Goal: Transaction & Acquisition: Purchase product/service

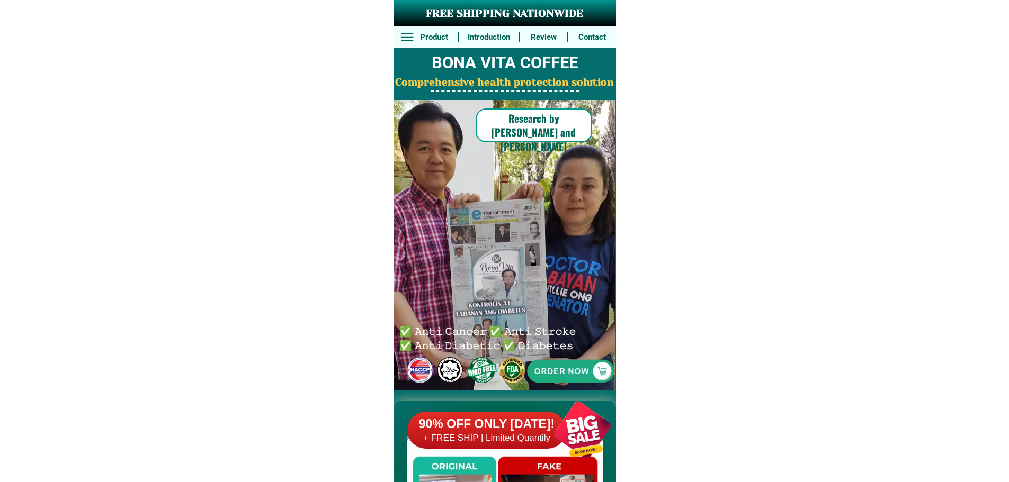
click at [583, 383] on div at bounding box center [570, 371] width 238 height 238
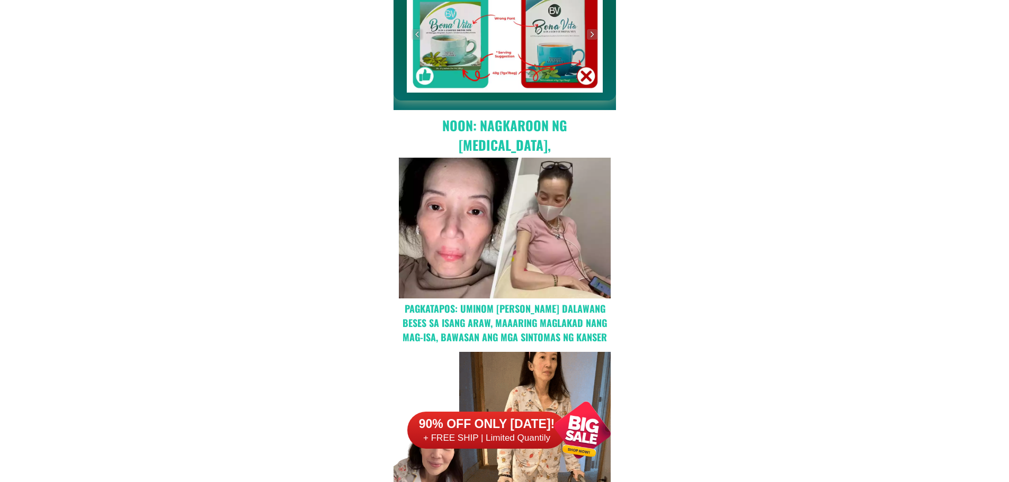
click at [582, 379] on div "Noon: nagkaroon ng [MEDICAL_DATA], hindi makalakad ng normal pagkatapos: uminom…" at bounding box center [504, 437] width 222 height 654
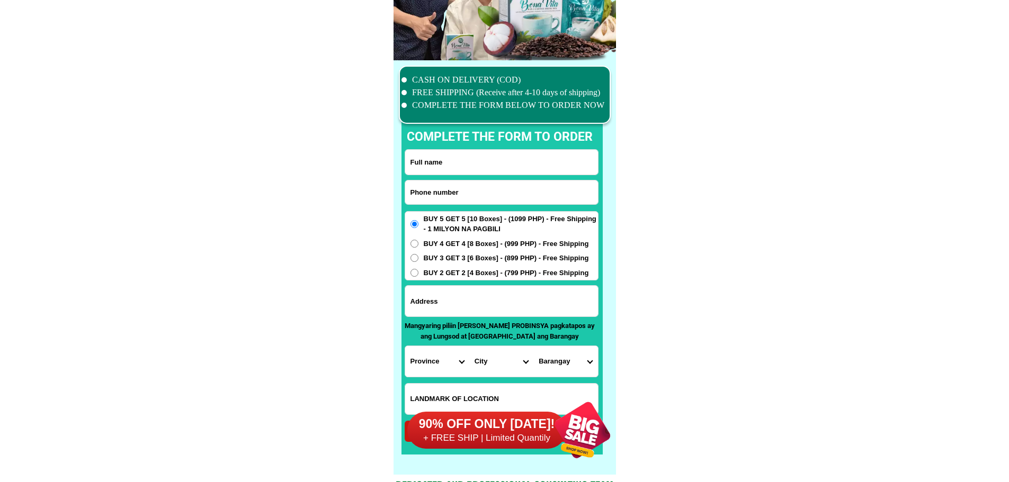
scroll to position [8231, 0]
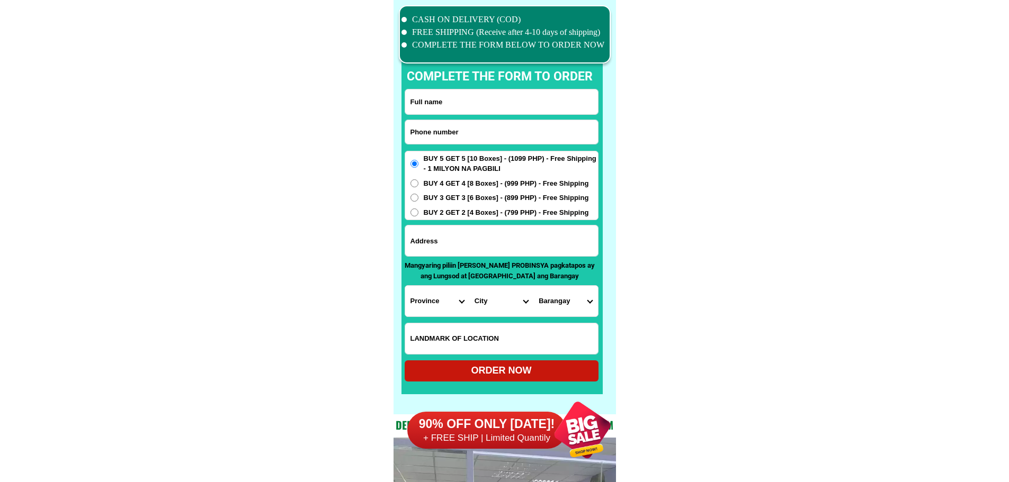
click at [501, 133] on input "Input phone_number" at bounding box center [501, 132] width 193 height 24
paste input "0981 580 6398"
click at [442, 132] on input "0981 580 6398" at bounding box center [501, 132] width 193 height 24
click at [427, 131] on input "0981 5806398" at bounding box center [501, 132] width 193 height 24
type input "09815806398"
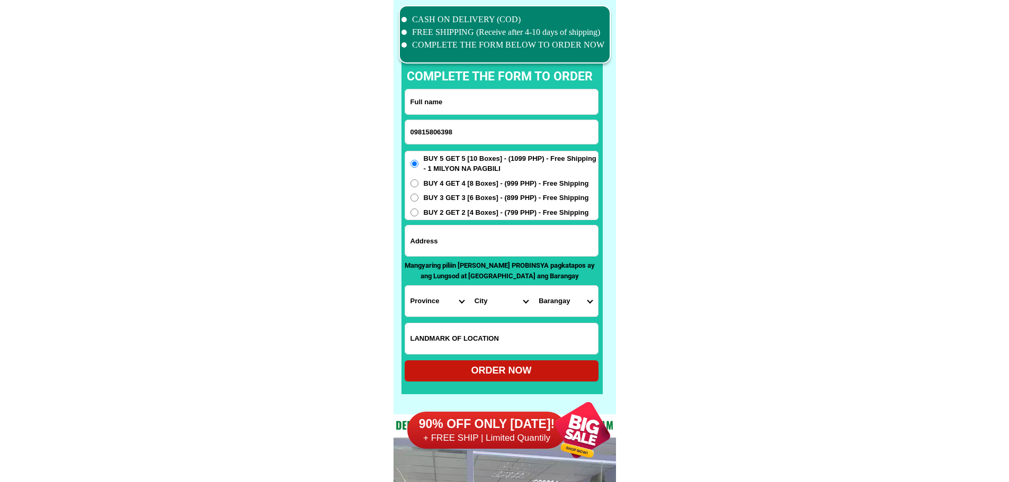
click at [501, 105] on input "Input full_name" at bounding box center [501, 101] width 193 height 25
paste input "[PERSON_NAME]"
type input "[PERSON_NAME]"
click at [471, 332] on input "Input LANDMARKOFLOCATION" at bounding box center [501, 338] width 193 height 31
click at [477, 249] on input "Input address" at bounding box center [501, 241] width 193 height 31
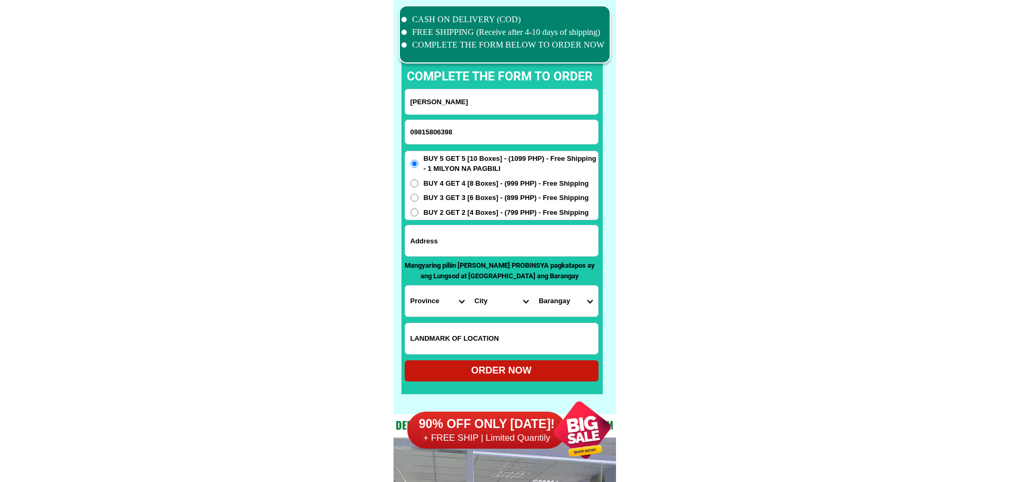
paste input "Purok 3 Sitio kalubakis [PERSON_NAME] [GEOGRAPHIC_DATA]"
type input "Purok 3 Sitio kalubakis [PERSON_NAME] [GEOGRAPHIC_DATA]"
click at [424, 295] on select "Province [GEOGRAPHIC_DATA] [GEOGRAPHIC_DATA] [GEOGRAPHIC_DATA] [GEOGRAPHIC_DATA…" at bounding box center [437, 301] width 64 height 31
select select "63_397"
drag, startPoint x: 713, startPoint y: 297, endPoint x: 561, endPoint y: 303, distance: 152.1
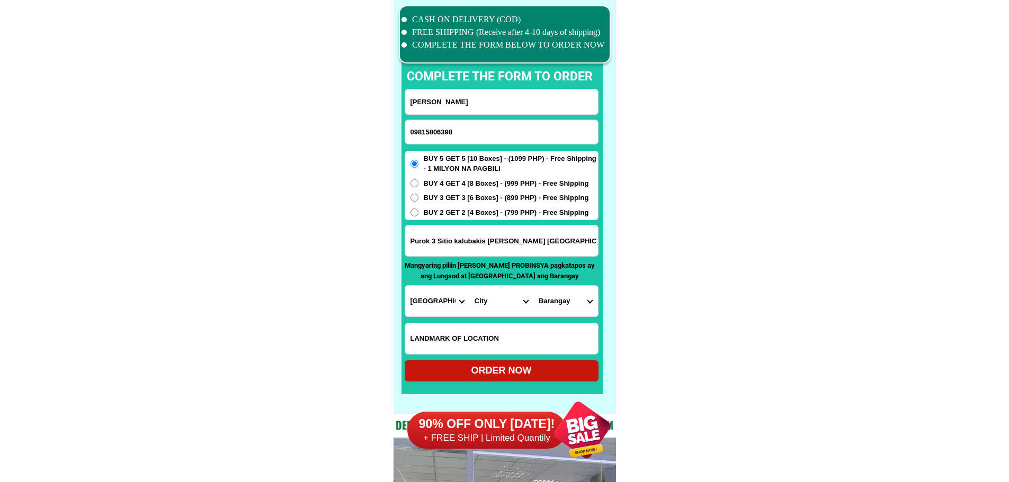
click at [496, 304] on select "City [GEOGRAPHIC_DATA] [GEOGRAPHIC_DATA] [GEOGRAPHIC_DATA] [GEOGRAPHIC_DATA] [G…" at bounding box center [501, 301] width 64 height 31
select select "63_3976229"
click at [469, 286] on select "City [GEOGRAPHIC_DATA] [GEOGRAPHIC_DATA] [GEOGRAPHIC_DATA] [GEOGRAPHIC_DATA] [G…" at bounding box center [501, 301] width 64 height 31
click at [565, 305] on select "Barangay Anawan Atulayan Balesin Banadero Binibitinan Bislian Bucao Canicanian …" at bounding box center [565, 301] width 64 height 31
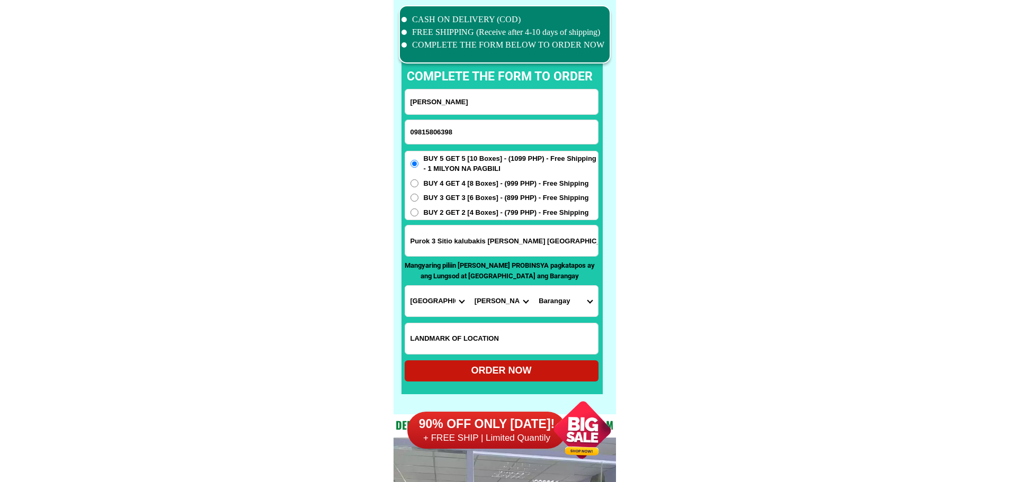
select select "63_39762292739"
drag, startPoint x: 737, startPoint y: 318, endPoint x: 688, endPoint y: 328, distance: 49.8
click at [538, 373] on div "ORDER NOW" at bounding box center [501, 371] width 194 height 14
radio input "true"
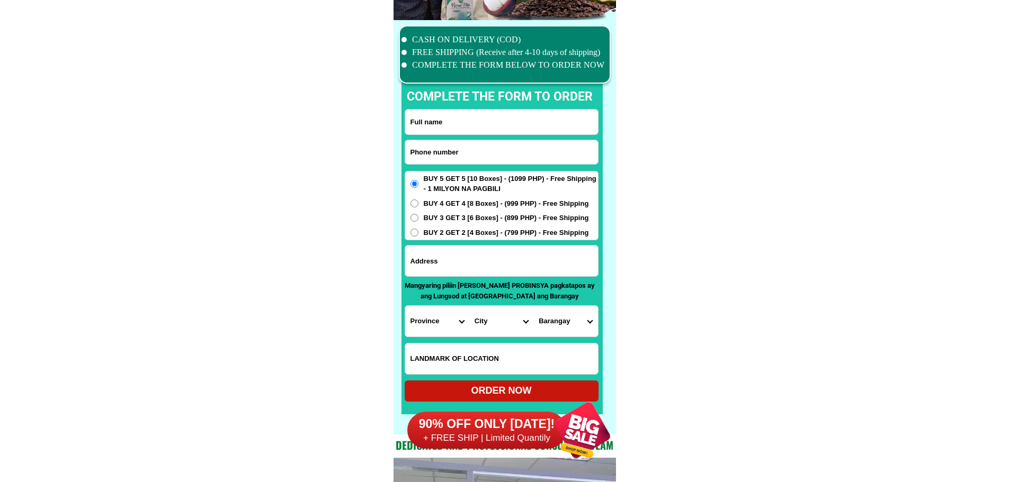
scroll to position [8231, 0]
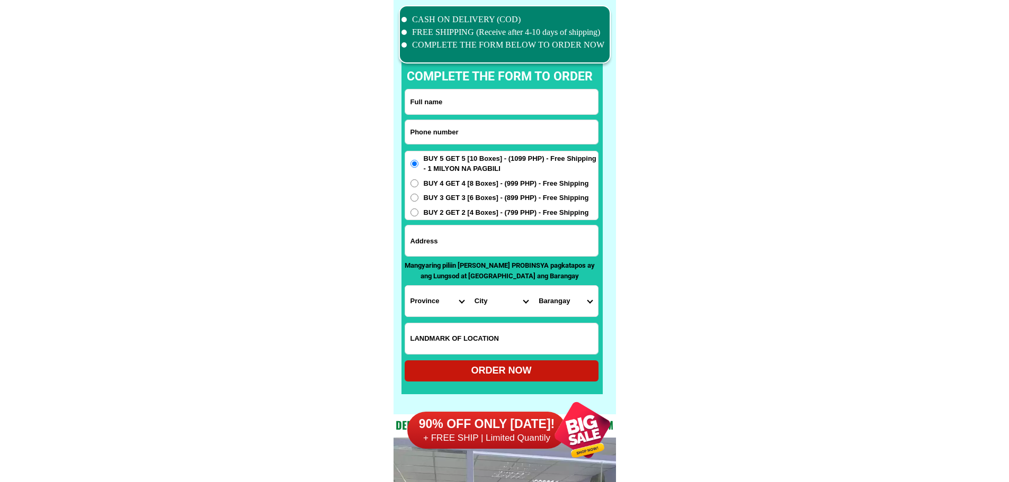
click at [507, 131] on input "Input phone_number" at bounding box center [501, 132] width 193 height 24
paste input "09501611259"
type input "09501611259"
click at [507, 110] on input "Input full_name" at bounding box center [501, 101] width 193 height 25
paste input "Lilia Nolasco"
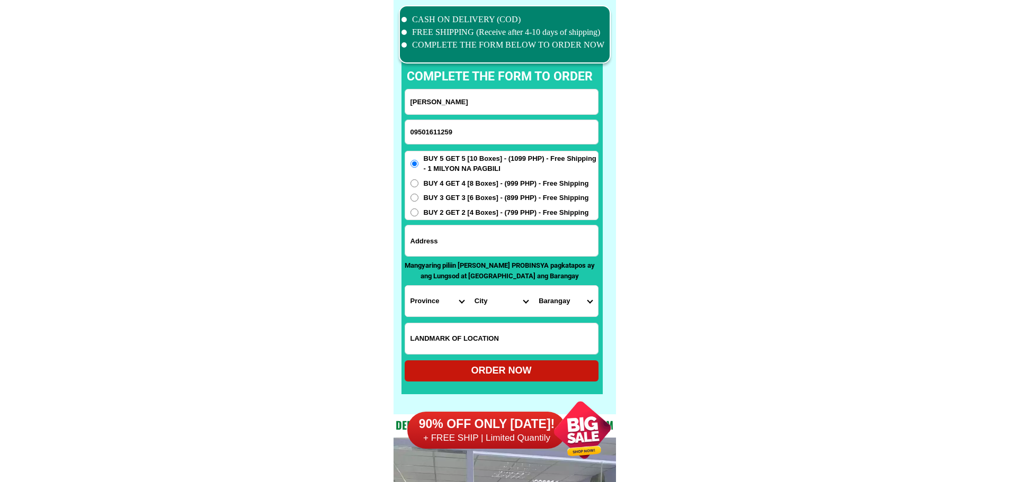
type input "Lilia Nolasco"
click at [483, 235] on input "Input address" at bounding box center [501, 241] width 193 height 31
paste input ""Lucila Compound Dna Maria Subd Tagas Daraga Alvay"
type input ""Lucila Compound Dna Maria Subd Tagas Daraga Alvay"
click at [419, 216] on label "BUY 2 GET 2 [4 Boxes] - (799 PHP) - Free Shipping" at bounding box center [501, 213] width 193 height 11
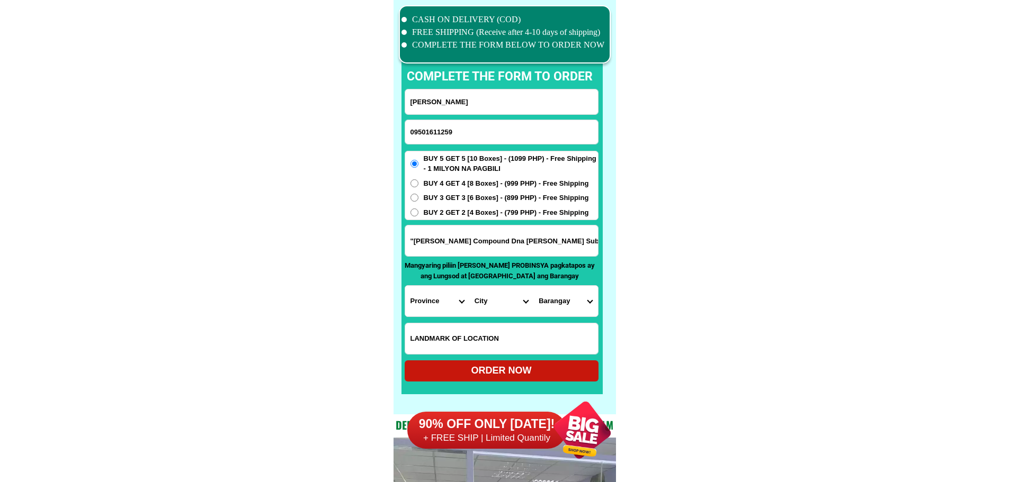
click at [418, 216] on input "BUY 2 GET 2 [4 Boxes] - (799 PHP) - Free Shipping" at bounding box center [414, 213] width 8 height 8
radio input "true"
click at [417, 297] on select "Province [GEOGRAPHIC_DATA] [GEOGRAPHIC_DATA] [GEOGRAPHIC_DATA] [GEOGRAPHIC_DATA…" at bounding box center [437, 301] width 64 height 31
click at [430, 289] on select "Province [GEOGRAPHIC_DATA] [GEOGRAPHIC_DATA] [GEOGRAPHIC_DATA] [GEOGRAPHIC_DATA…" at bounding box center [437, 301] width 64 height 31
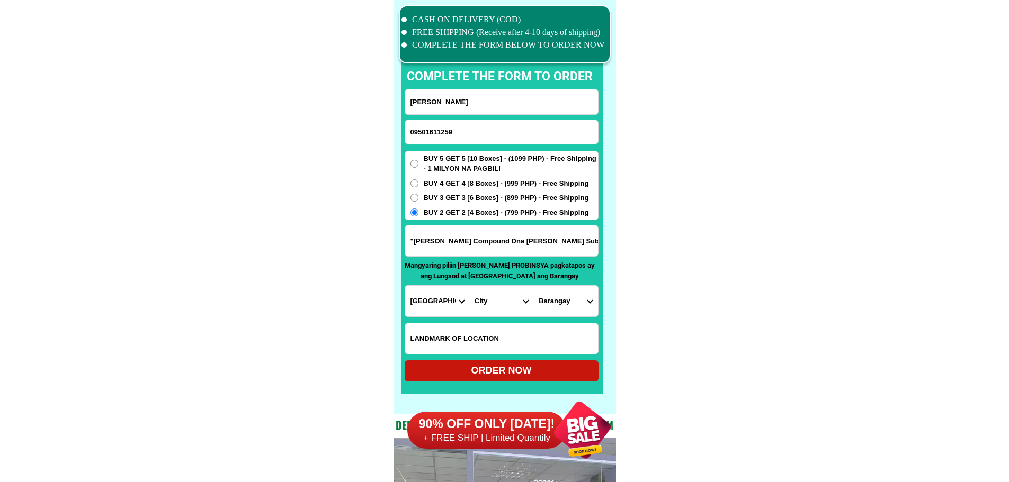
click at [582, 240] on input ""Lucila Compound Dna Maria Subd Tagas Daraga Alvay" at bounding box center [501, 241] width 193 height 31
click at [431, 303] on select "Province [GEOGRAPHIC_DATA] [GEOGRAPHIC_DATA] [GEOGRAPHIC_DATA] [GEOGRAPHIC_DATA…" at bounding box center [437, 301] width 64 height 31
select select "63_402"
click at [405, 286] on select "Province [GEOGRAPHIC_DATA] [GEOGRAPHIC_DATA] [GEOGRAPHIC_DATA] [GEOGRAPHIC_DATA…" at bounding box center [437, 301] width 64 height 31
click at [486, 311] on select "City Albay-malinao Albay-santo-domingo Bacacay Camalig Daraga Guinobatan Jovell…" at bounding box center [501, 301] width 64 height 31
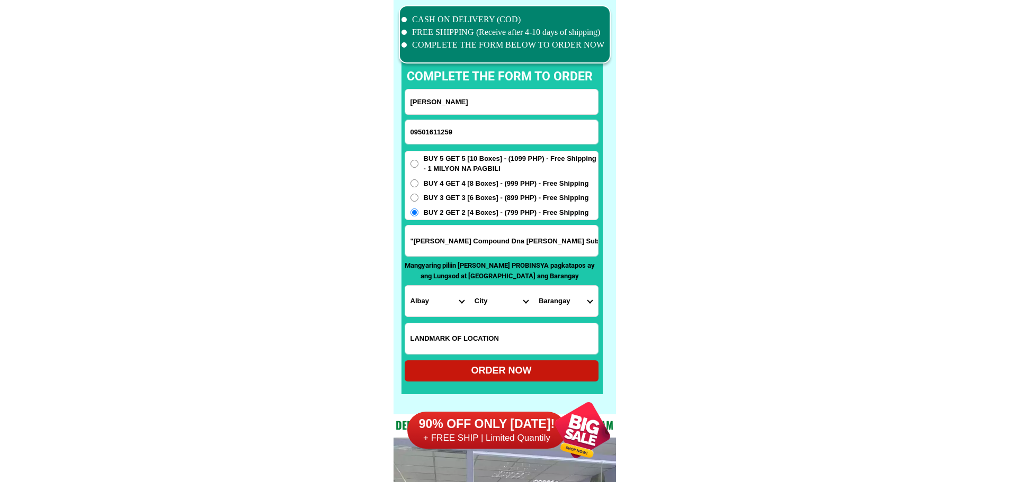
select select "63_4023678"
click at [579, 304] on select "Barangay Alcala Alobo Anislag Bagumbayan Balinad Banadero Banag Bascaran Bigao …" at bounding box center [565, 301] width 64 height 31
select select "63_40236784924"
click at [533, 286] on select "Barangay Alcala Alobo Anislag Bagumbayan Balinad Banadero Banag Bascaran Bigao …" at bounding box center [565, 301] width 64 height 31
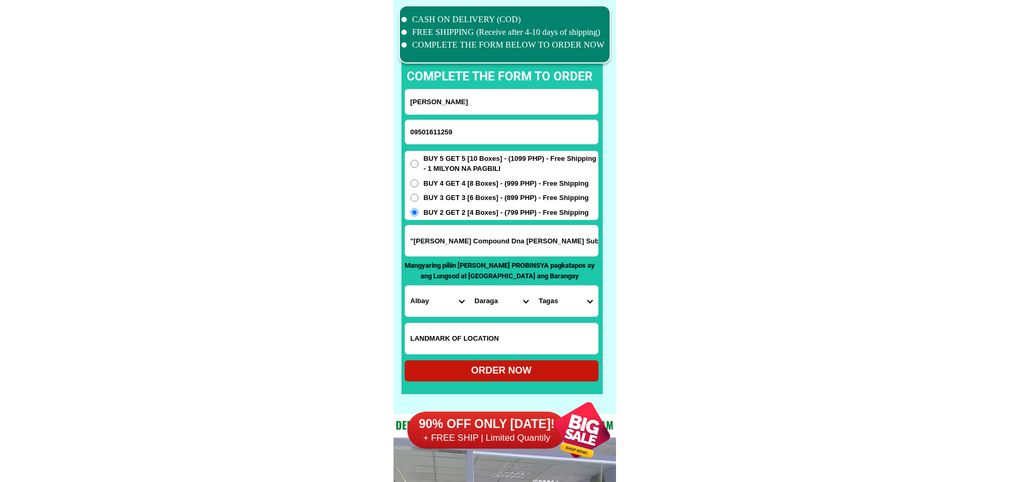
click at [535, 367] on div "ORDER NOW" at bounding box center [501, 371] width 194 height 14
radio input "true"
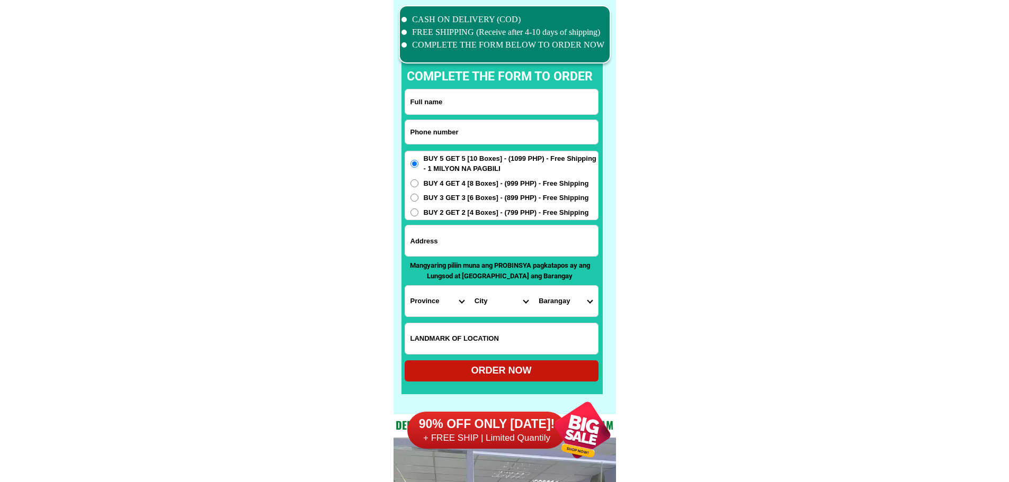
scroll to position [8231, 0]
click at [490, 124] on input "Input phone_number" at bounding box center [501, 132] width 193 height 24
paste input "09669873231"
type input "09669873231"
click at [505, 104] on input "Input full_name" at bounding box center [501, 101] width 193 height 25
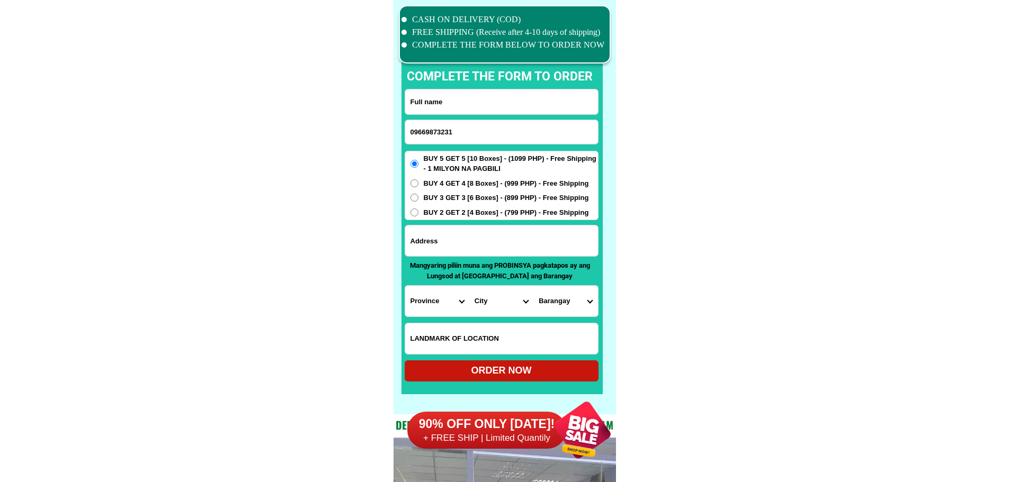
paste input "Roberta Rivera"
type input "Roberta Rivera"
click at [485, 238] on input "Input address" at bounding box center [501, 241] width 193 height 31
paste input "Near Plaza"
type input "Near Plaza"
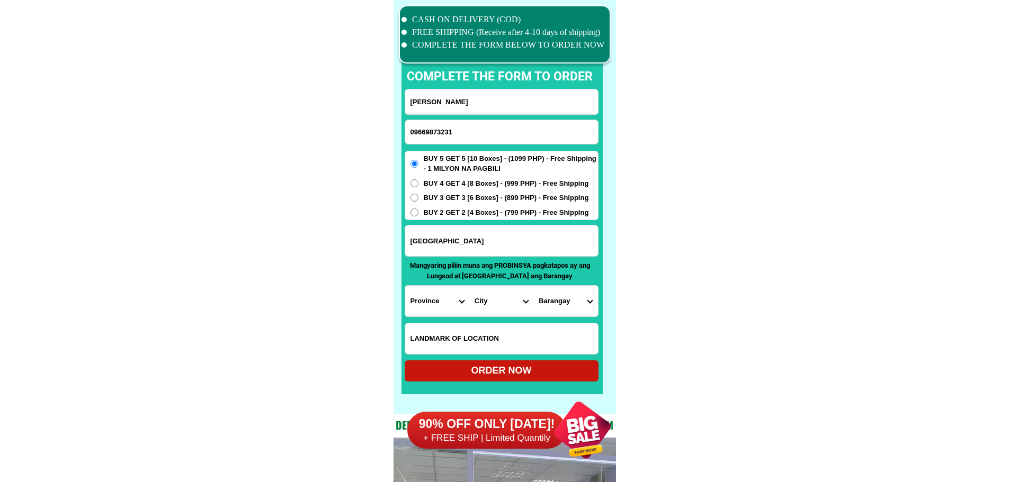
click at [421, 302] on select "Province [GEOGRAPHIC_DATA] [GEOGRAPHIC_DATA] [GEOGRAPHIC_DATA] [GEOGRAPHIC_DATA…" at bounding box center [437, 301] width 64 height 31
select select "63_225"
click at [487, 304] on select "City Anao Bamban Camiling Capas Gerona Mayantoc Moncada Paniqui Pura Ramos San-…" at bounding box center [501, 301] width 64 height 31
select select "63_2259680"
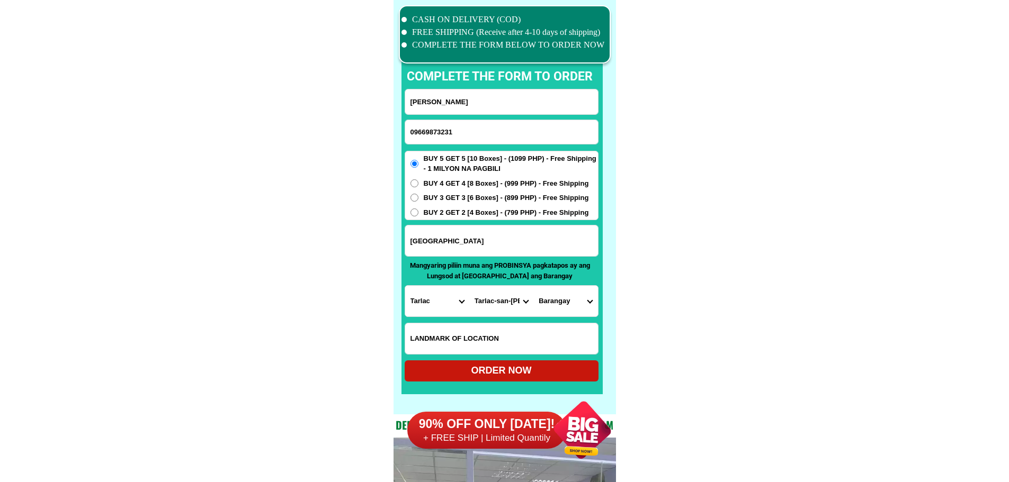
click at [566, 303] on select "Barangay Colubot Lanat Legaspi Mangandingay Matarannoc Pacpaco Poblacion Salced…" at bounding box center [565, 301] width 64 height 31
select select "63_22596809171"
click at [425, 197] on label "BUY 3 GET 3 [6 Boxes] - (899 PHP) - Free Shipping" at bounding box center [501, 198] width 193 height 11
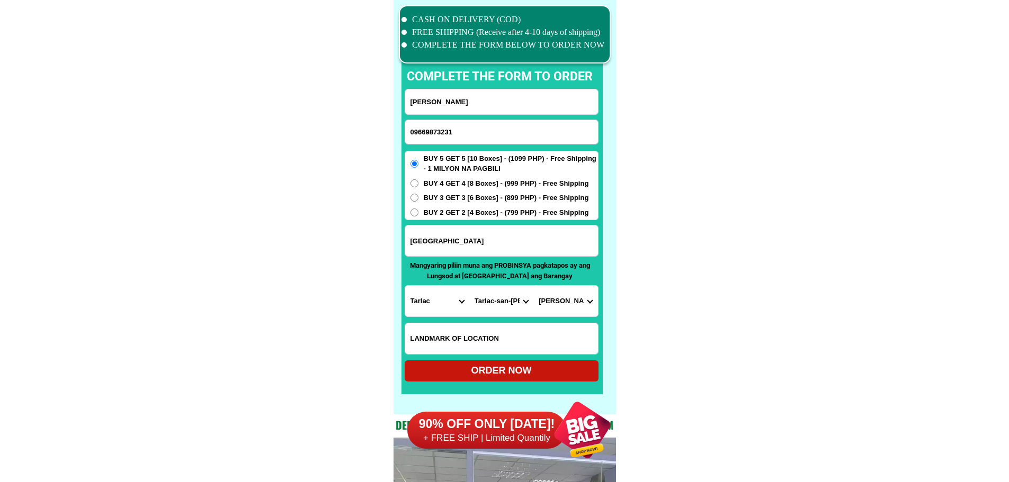
click at [418, 197] on input "BUY 3 GET 3 [6 Boxes] - (899 PHP) - Free Shipping" at bounding box center [414, 198] width 8 height 8
click at [505, 364] on div "ORDER NOW" at bounding box center [501, 371] width 194 height 21
radio input "true"
